Goal: Information Seeking & Learning: Learn about a topic

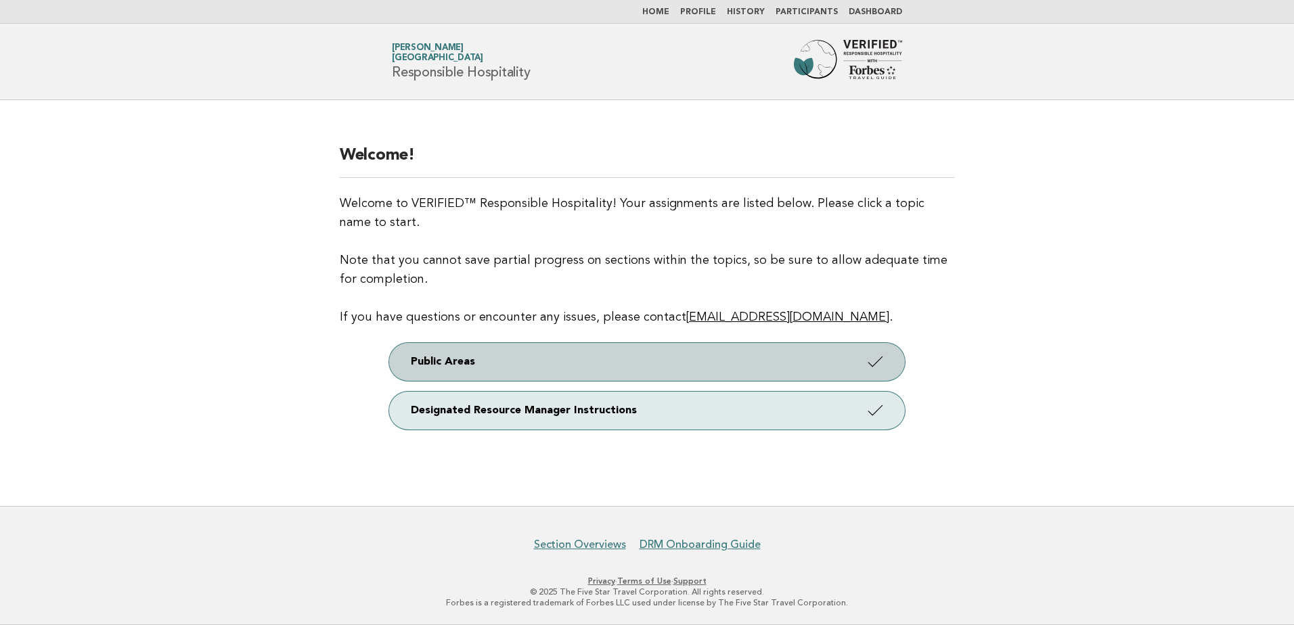
click at [528, 362] on link "Public Areas" at bounding box center [647, 362] width 516 height 38
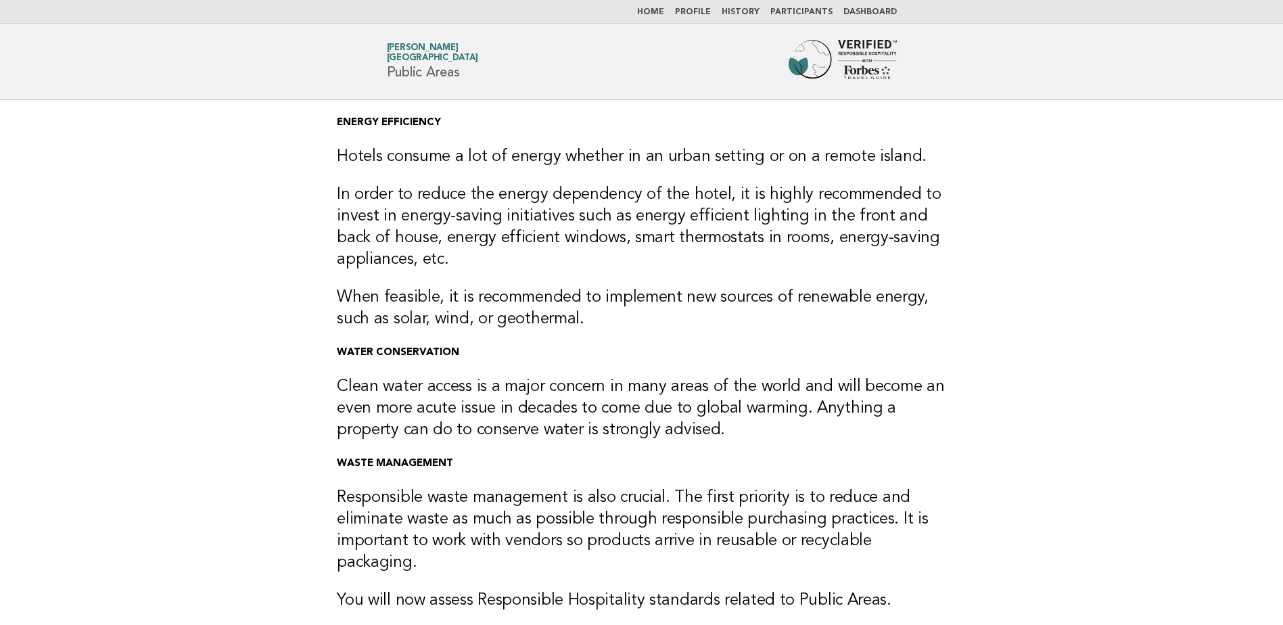
click at [658, 13] on link "Home" at bounding box center [650, 12] width 27 height 8
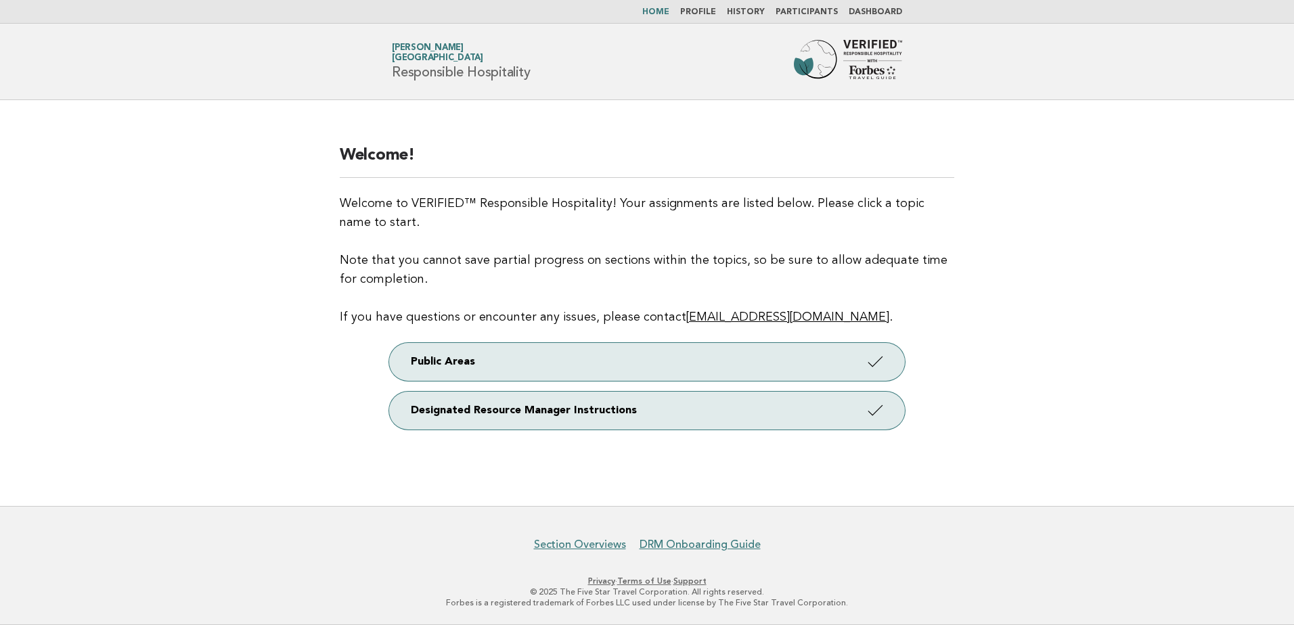
click at [799, 9] on link "Participants" at bounding box center [806, 12] width 62 height 8
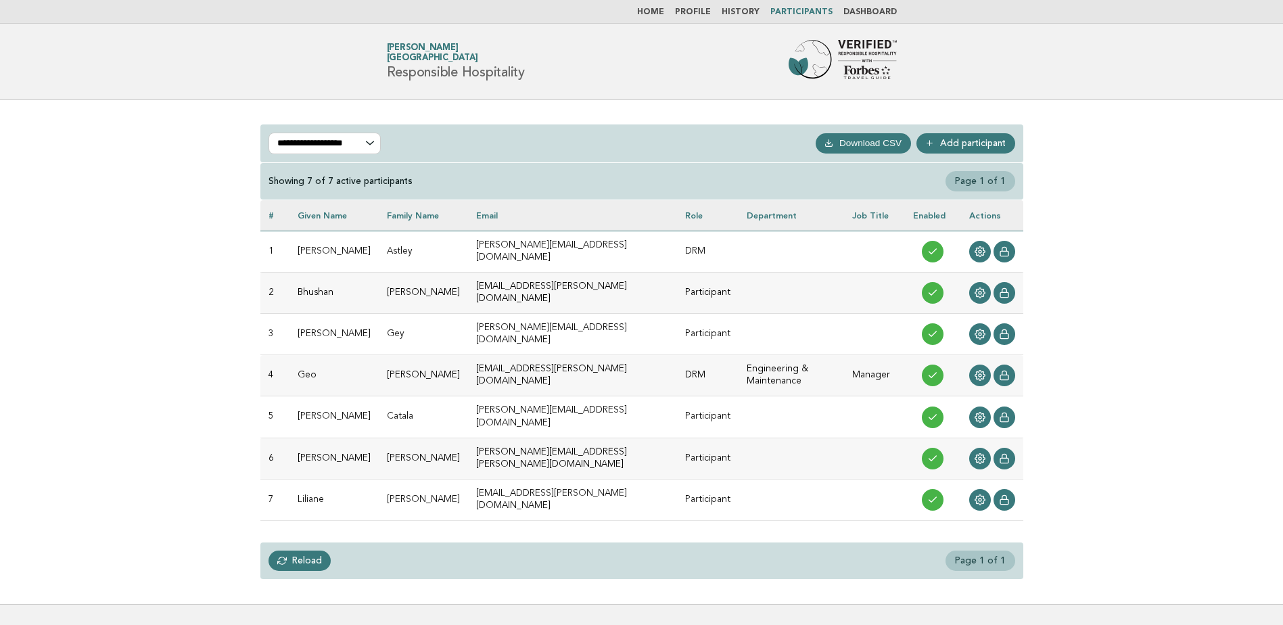
click at [866, 9] on link "Dashboard" at bounding box center [870, 12] width 53 height 8
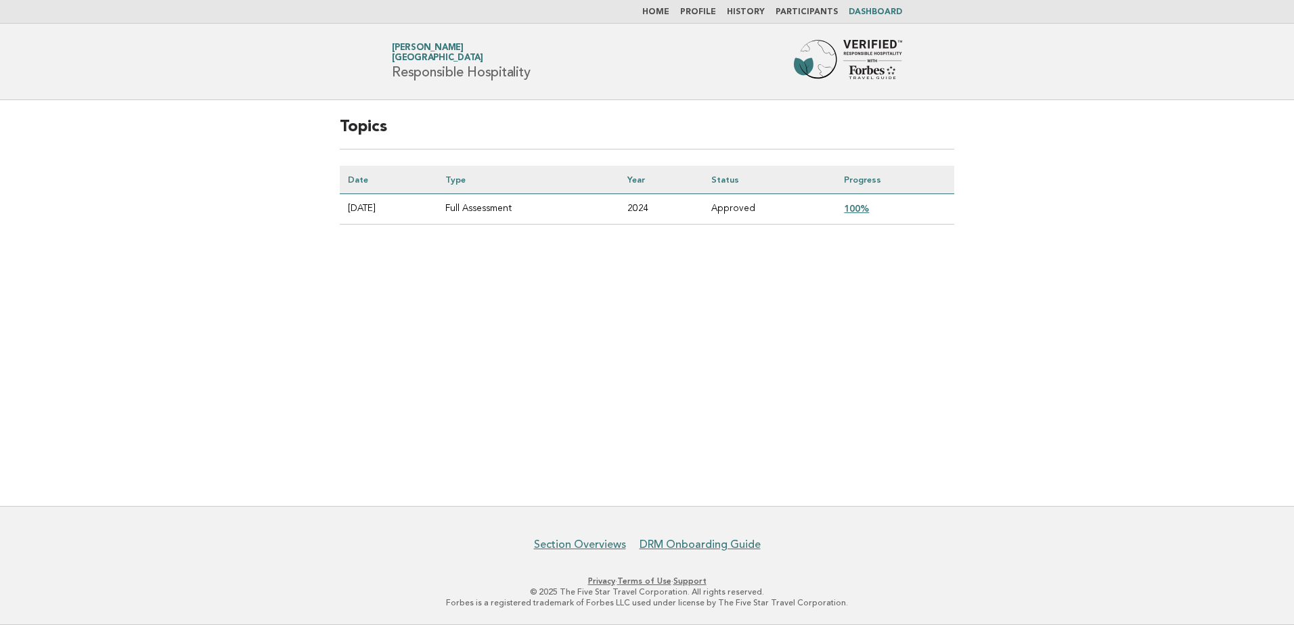
click at [866, 207] on link "100%" at bounding box center [856, 208] width 25 height 11
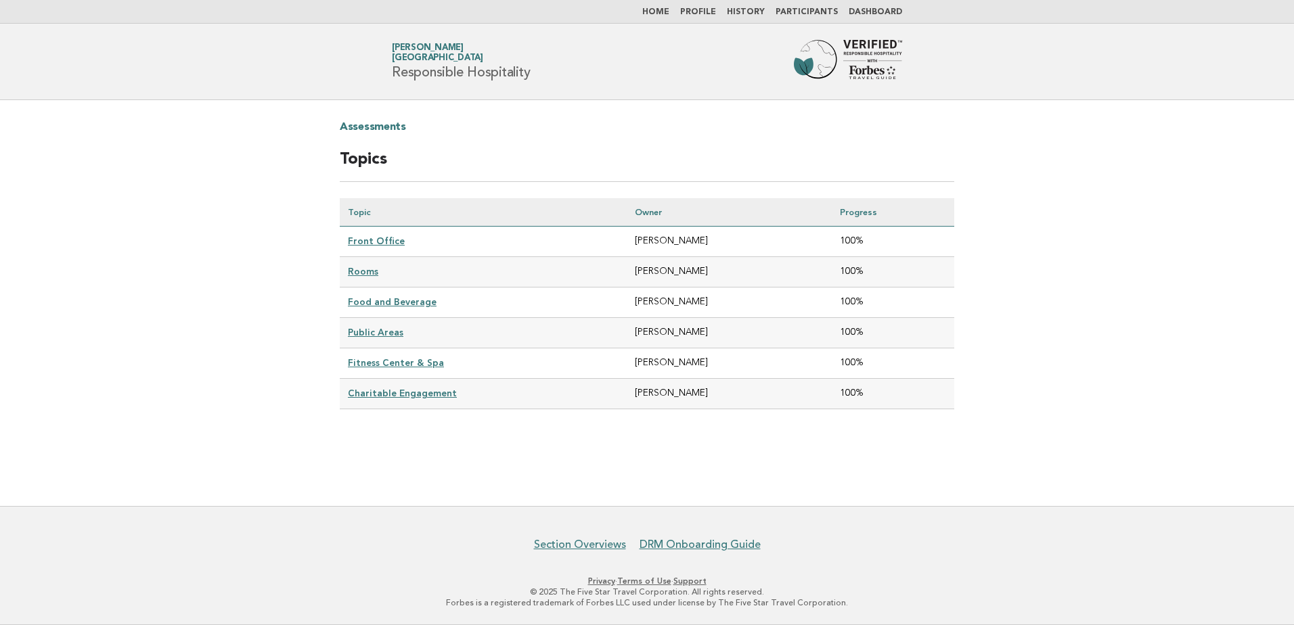
click at [384, 244] on link "Front Office" at bounding box center [376, 240] width 57 height 11
click at [367, 242] on link "Front Office" at bounding box center [376, 240] width 57 height 11
click at [363, 271] on link "Rooms" at bounding box center [363, 271] width 30 height 11
click at [373, 303] on link "Food and Beverage" at bounding box center [392, 301] width 89 height 11
click at [379, 330] on link "Public Areas" at bounding box center [375, 332] width 55 height 11
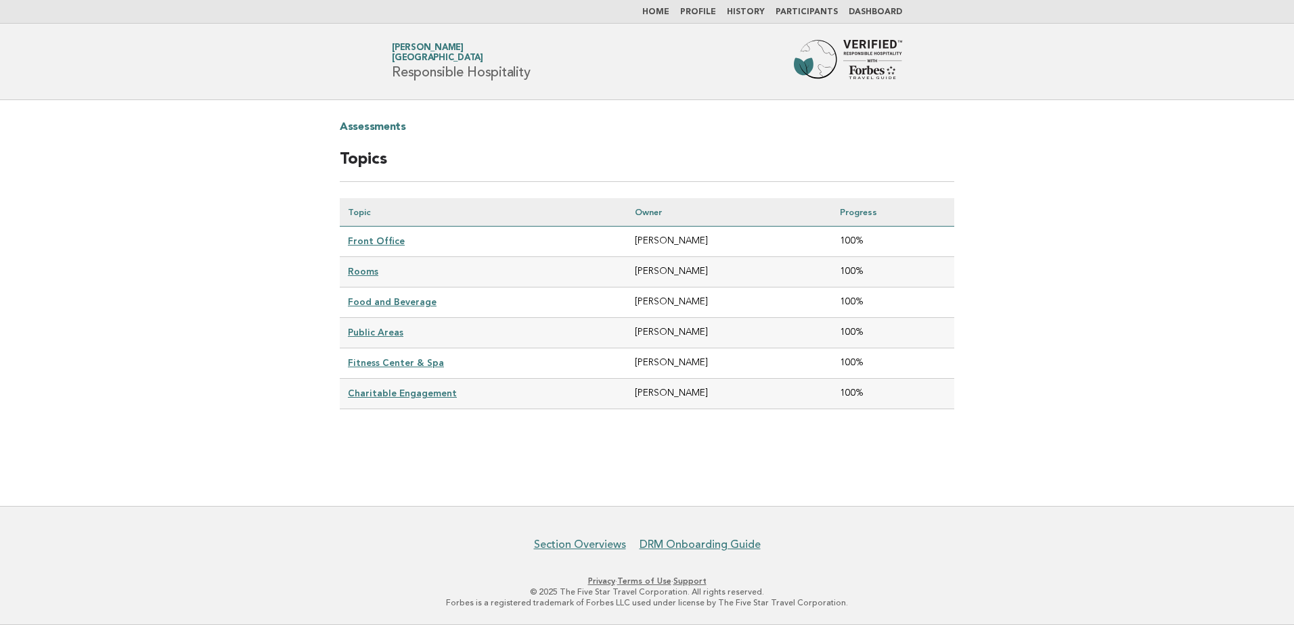
click at [393, 359] on link "Fitness Center & Spa" at bounding box center [396, 362] width 96 height 11
click at [409, 388] on link "Charitable Engagement" at bounding box center [402, 393] width 109 height 11
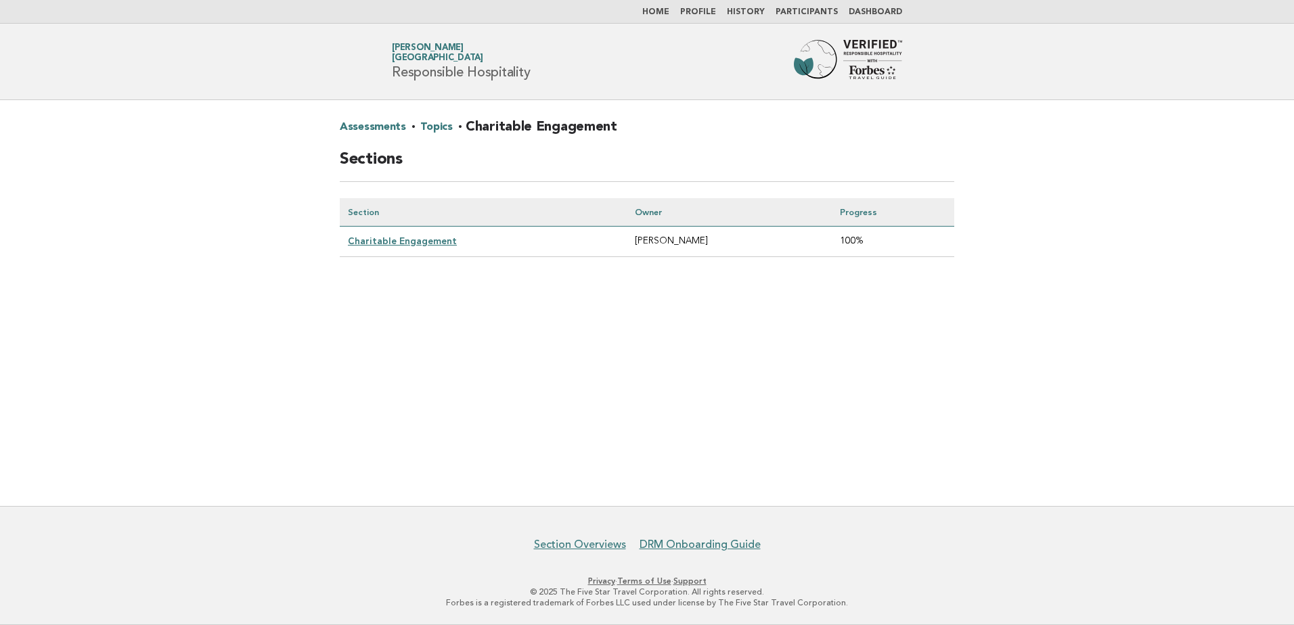
click at [403, 242] on link "Charitable Engagement" at bounding box center [402, 240] width 109 height 11
click at [388, 127] on link "Assessments" at bounding box center [373, 127] width 66 height 22
